Goal: Browse casually

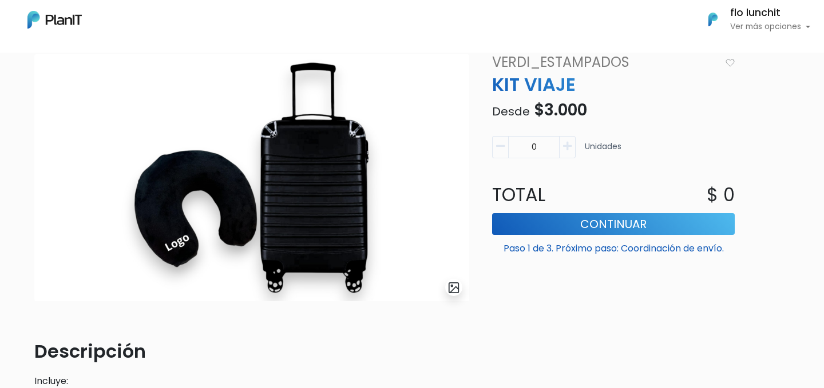
scroll to position [86, 0]
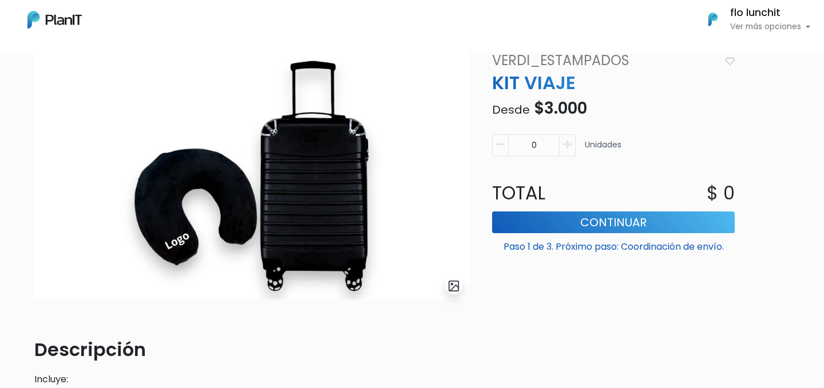
click at [455, 290] on img "submit" at bounding box center [453, 286] width 13 height 13
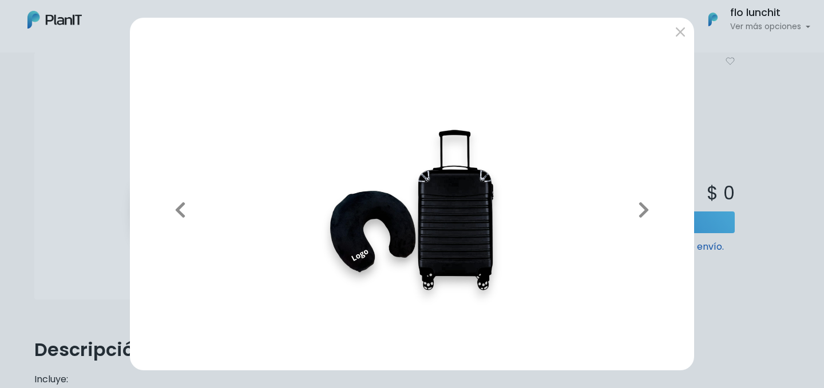
click at [430, 200] on img at bounding box center [412, 210] width 546 height 303
click at [735, 165] on div "Previous Next" at bounding box center [412, 194] width 824 height 388
click at [665, 118] on button "Next" at bounding box center [644, 210] width 82 height 303
click at [681, 35] on button "submit" at bounding box center [680, 32] width 18 height 18
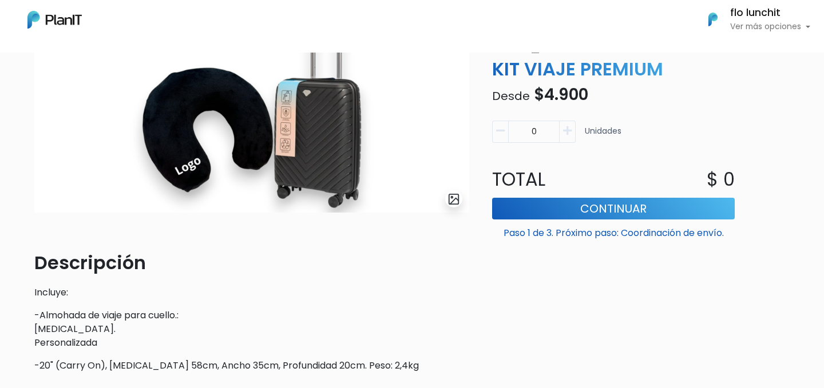
scroll to position [76, 0]
